Goal: Task Accomplishment & Management: Manage account settings

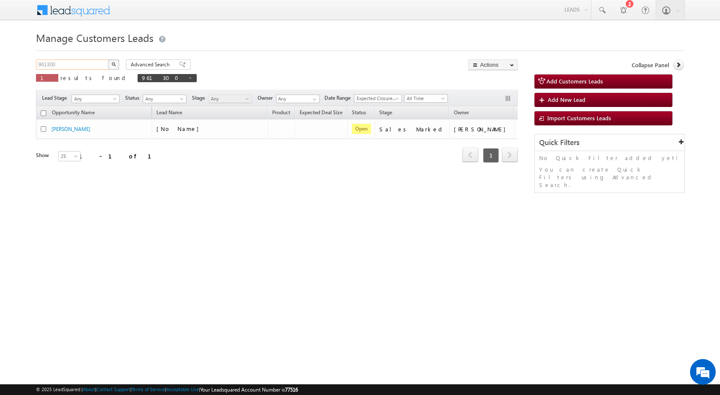
click at [78, 67] on input "961300" at bounding box center [72, 65] width 73 height 10
click at [188, 79] on span at bounding box center [190, 78] width 4 height 4
type input "Search Customers Leads"
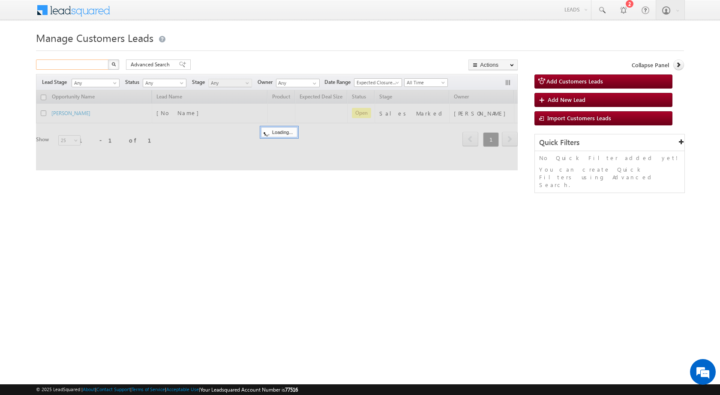
click at [81, 68] on input "text" at bounding box center [72, 65] width 73 height 10
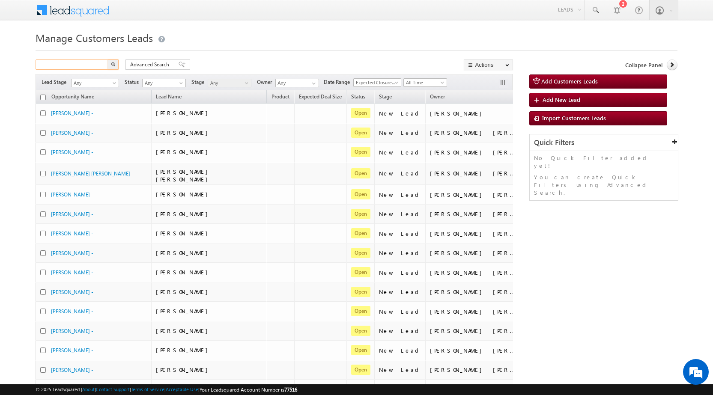
paste input "952185"
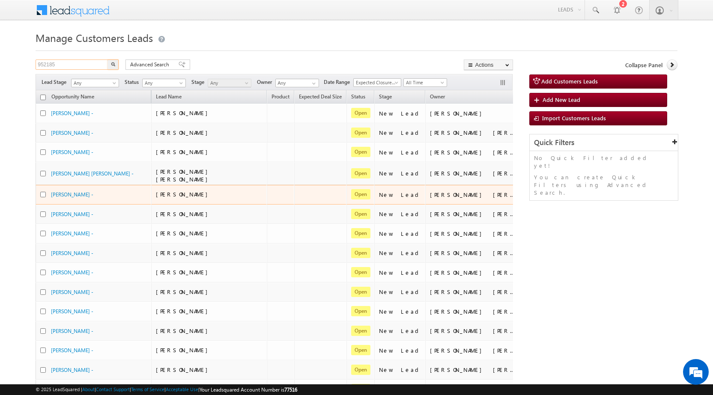
type input "952185"
click at [108, 60] on button "button" at bounding box center [113, 65] width 11 height 10
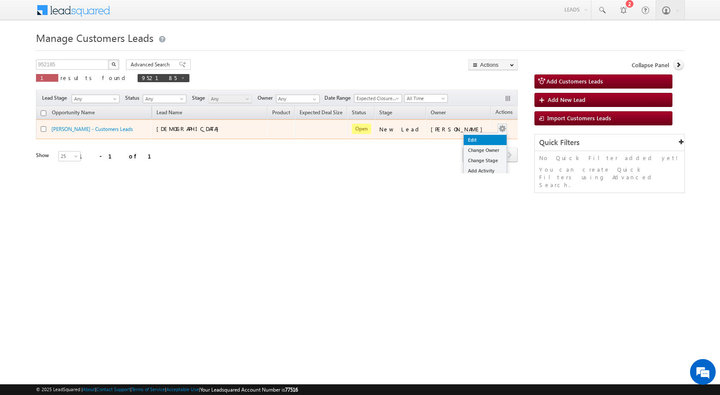
click at [482, 139] on link "Edit" at bounding box center [484, 140] width 43 height 10
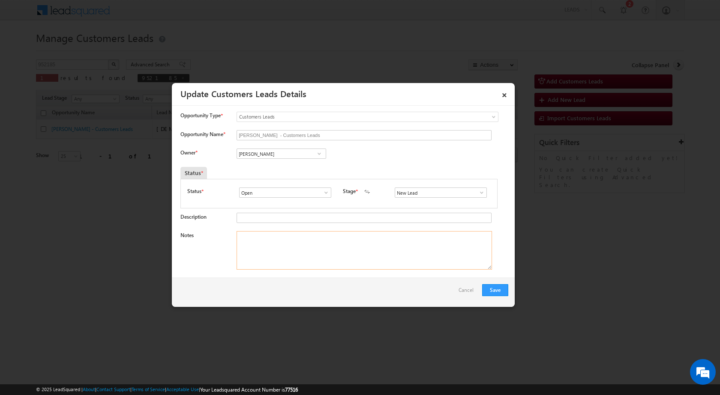
click at [333, 236] on textarea "Notes" at bounding box center [363, 250] width 255 height 39
click at [267, 161] on div "[PERSON_NAME] [PERSON_NAME] [PERSON_NAME]" at bounding box center [288, 155] width 104 height 12
click at [291, 267] on textarea "Notes" at bounding box center [363, 250] width 255 height 39
paste textarea "Mobile no - [PHONE_NUMBER] / Name - Lata Devi / Cust want to 5lac Topup Loan / …"
type textarea "Mobile no - [PHONE_NUMBER] / Name - Lata Devi / Cust want to 5lac Topup Loan / …"
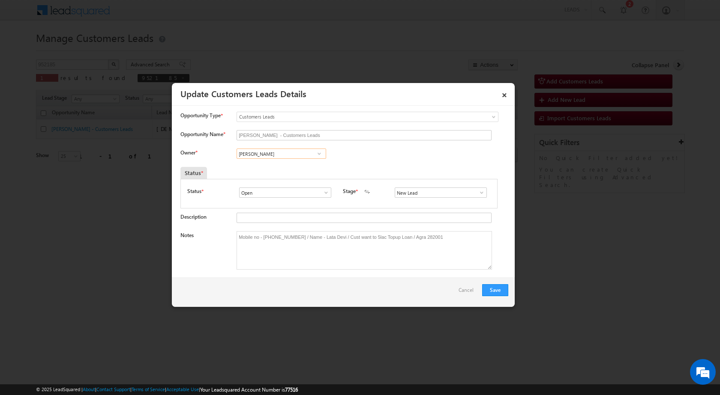
click at [263, 155] on input "[PERSON_NAME]" at bounding box center [281, 154] width 90 height 10
paste input "[EMAIL_ADDRESS][PERSON_NAME][DOMAIN_NAME]"
click at [271, 167] on span "[EMAIL_ADDRESS][PERSON_NAME][DOMAIN_NAME]" at bounding box center [278, 170] width 77 height 6
type input "[PERSON_NAME]"
click at [461, 191] on input "New Lead" at bounding box center [440, 193] width 92 height 10
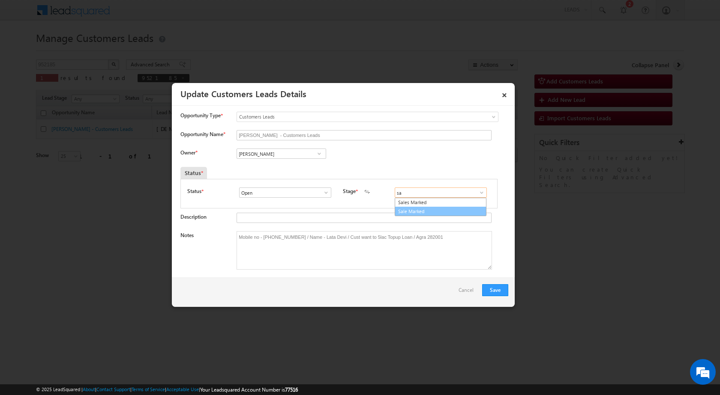
click at [421, 208] on link "Sale Marked" at bounding box center [440, 212] width 92 height 10
type input "Sale Marked"
click at [490, 290] on button "Save" at bounding box center [495, 290] width 26 height 12
